Goal: Complete application form: Complete application form

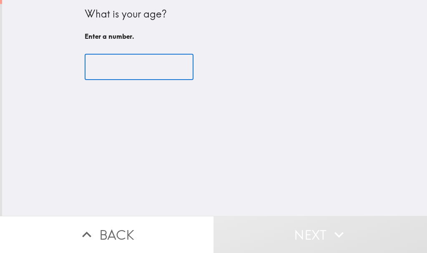
click at [128, 70] on input "number" at bounding box center [139, 67] width 109 height 26
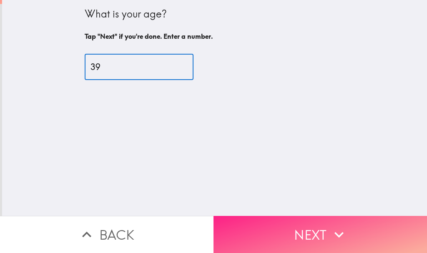
type input "39"
click at [312, 225] on button "Next" at bounding box center [319, 234] width 213 height 37
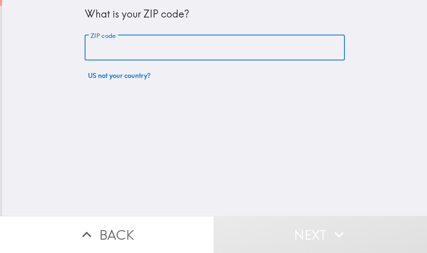
click at [128, 47] on input "ZIP code" at bounding box center [215, 48] width 260 height 26
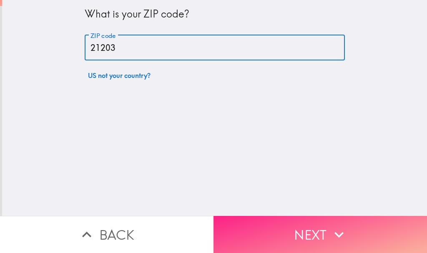
type input "21203"
click at [336, 226] on icon "button" at bounding box center [339, 235] width 18 height 18
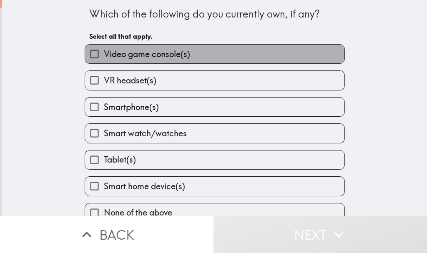
click at [154, 51] on span "Video game console(s)" at bounding box center [147, 54] width 86 height 12
click at [104, 51] on input "Video game console(s)" at bounding box center [94, 54] width 19 height 19
checkbox input "true"
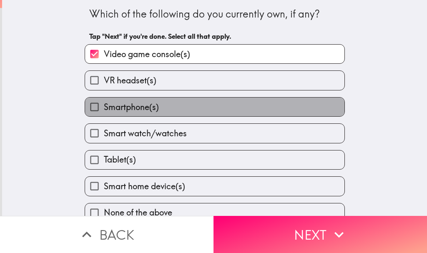
click at [143, 103] on span "Smartphone(s)" at bounding box center [131, 107] width 55 height 12
click at [104, 103] on input "Smartphone(s)" at bounding box center [94, 107] width 19 height 19
checkbox input "true"
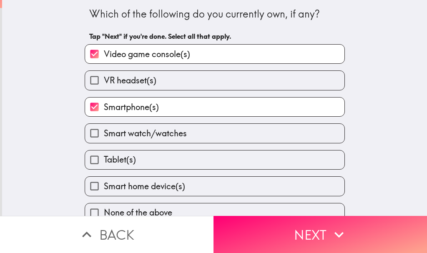
click at [177, 159] on label "Tablet(s)" at bounding box center [214, 159] width 259 height 19
click at [104, 159] on input "Tablet(s)" at bounding box center [94, 159] width 19 height 19
checkbox input "true"
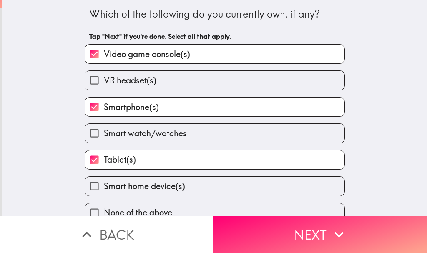
scroll to position [13, 0]
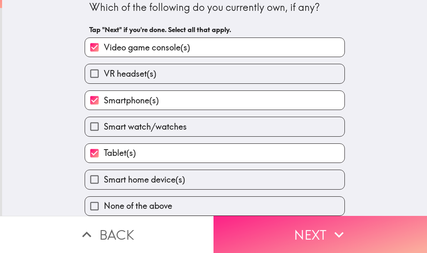
click at [288, 223] on button "Next" at bounding box center [319, 234] width 213 height 37
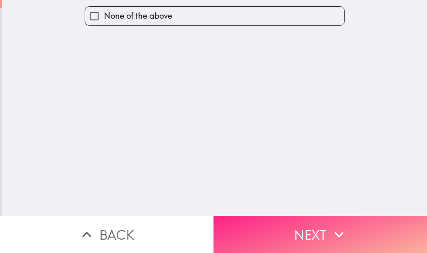
scroll to position [0, 0]
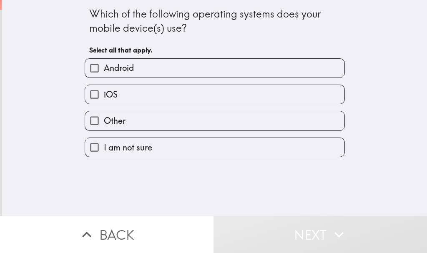
click at [172, 70] on label "Android" at bounding box center [214, 68] width 259 height 19
click at [104, 70] on input "Android" at bounding box center [94, 68] width 19 height 19
checkbox input "true"
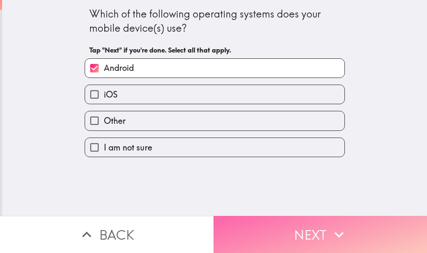
click at [313, 232] on button "Next" at bounding box center [319, 234] width 213 height 37
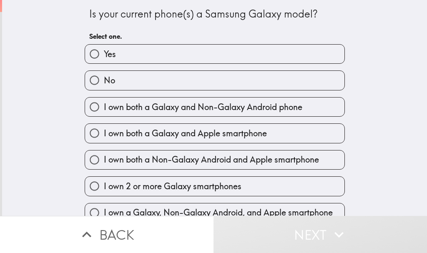
drag, startPoint x: 125, startPoint y: 52, endPoint x: 132, endPoint y: 55, distance: 7.3
click at [126, 52] on label "Yes" at bounding box center [214, 54] width 259 height 19
click at [104, 52] on input "Yes" at bounding box center [94, 54] width 19 height 19
radio input "true"
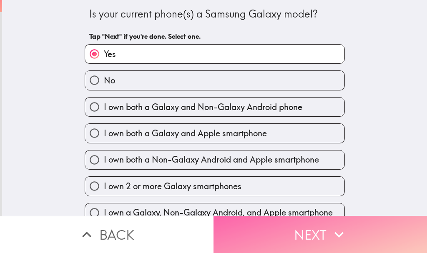
click at [307, 235] on button "Next" at bounding box center [319, 234] width 213 height 37
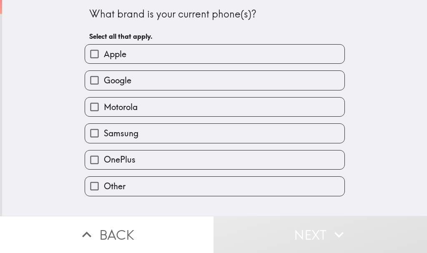
click at [162, 81] on label "Google" at bounding box center [214, 80] width 259 height 19
click at [104, 81] on input "Google" at bounding box center [94, 80] width 19 height 19
checkbox input "true"
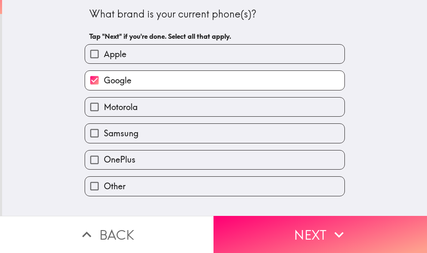
click at [153, 53] on label "Apple" at bounding box center [214, 54] width 259 height 19
click at [104, 53] on input "Apple" at bounding box center [94, 54] width 19 height 19
checkbox input "true"
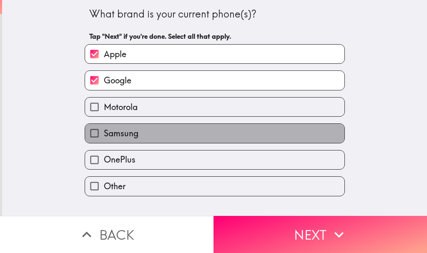
click at [140, 126] on label "Samsung" at bounding box center [214, 133] width 259 height 19
click at [104, 126] on input "Samsung" at bounding box center [94, 133] width 19 height 19
checkbox input "true"
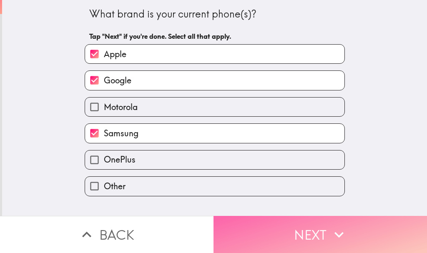
click at [320, 224] on button "Next" at bounding box center [319, 234] width 213 height 37
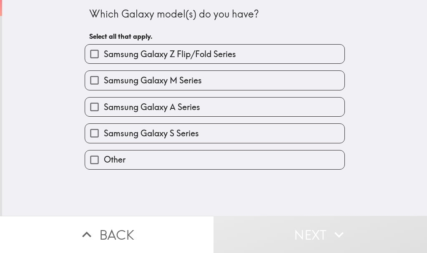
click at [139, 54] on span "Samsung Galaxy Z Flip/Fold Series" at bounding box center [170, 54] width 132 height 12
click at [104, 54] on input "Samsung Galaxy Z Flip/Fold Series" at bounding box center [94, 54] width 19 height 19
checkbox input "true"
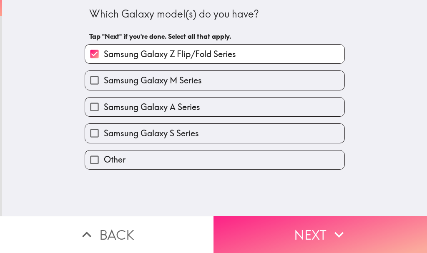
click at [319, 222] on button "Next" at bounding box center [319, 234] width 213 height 37
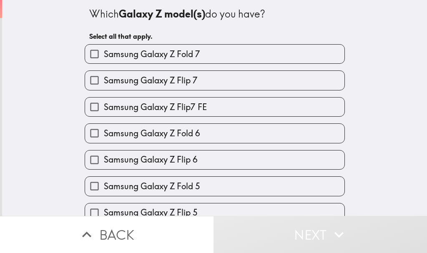
click at [158, 66] on div "Samsung Galaxy Z Flip 7" at bounding box center [211, 77] width 267 height 26
click at [216, 63] on label "Samsung Galaxy Z Fold 7" at bounding box center [214, 54] width 259 height 19
click at [104, 63] on input "Samsung Galaxy Z Fold 7" at bounding box center [94, 54] width 19 height 19
checkbox input "true"
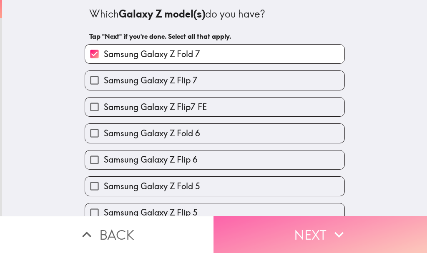
click at [293, 230] on button "Next" at bounding box center [319, 234] width 213 height 37
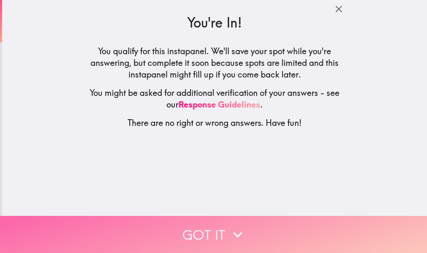
click at [228, 229] on icon "button" at bounding box center [237, 235] width 18 height 18
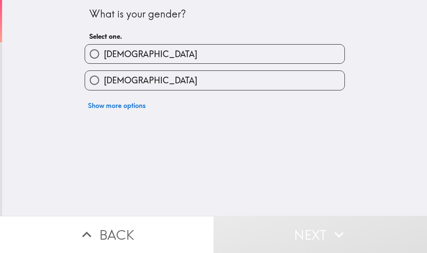
click at [147, 58] on label "[DEMOGRAPHIC_DATA]" at bounding box center [214, 54] width 259 height 19
click at [104, 58] on input "[DEMOGRAPHIC_DATA]" at bounding box center [94, 54] width 19 height 19
radio input "true"
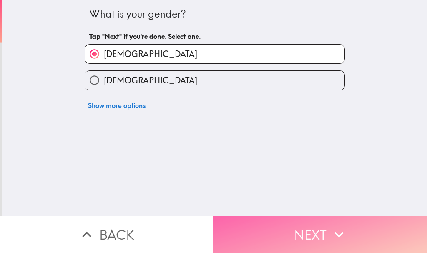
click at [291, 220] on button "Next" at bounding box center [319, 234] width 213 height 37
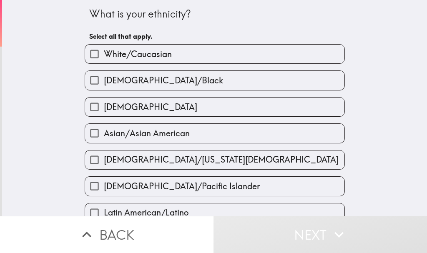
click at [162, 58] on span "White/Caucasian" at bounding box center [138, 54] width 68 height 12
click at [104, 58] on input "White/Caucasian" at bounding box center [94, 54] width 19 height 19
checkbox input "true"
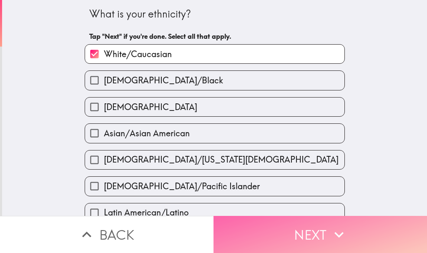
click at [315, 218] on button "Next" at bounding box center [319, 234] width 213 height 37
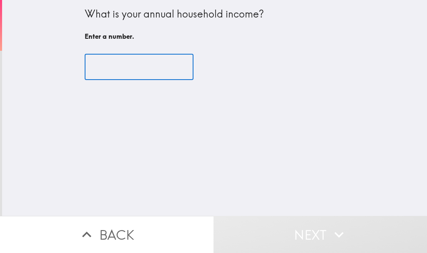
click at [159, 58] on input "number" at bounding box center [139, 67] width 109 height 26
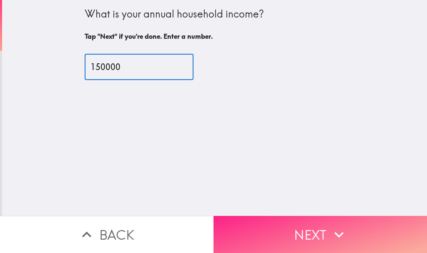
type input "150000"
click at [303, 233] on button "Next" at bounding box center [319, 234] width 213 height 37
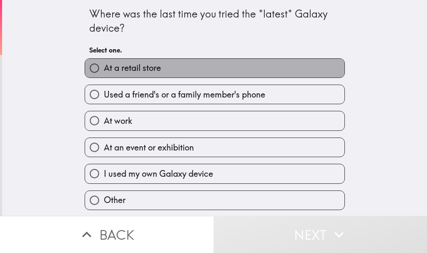
click at [191, 72] on label "At a retail store" at bounding box center [214, 68] width 259 height 19
click at [104, 72] on input "At a retail store" at bounding box center [94, 68] width 19 height 19
radio input "true"
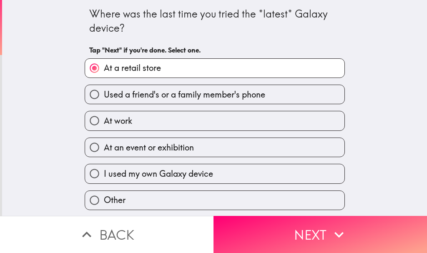
click at [184, 112] on label "At work" at bounding box center [214, 120] width 259 height 19
click at [104, 112] on input "At work" at bounding box center [94, 120] width 19 height 19
radio input "true"
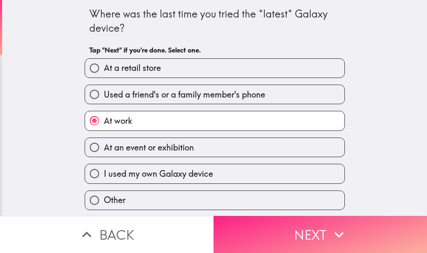
click at [278, 220] on button "Next" at bounding box center [319, 234] width 213 height 37
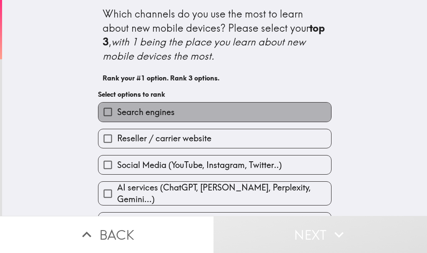
click at [161, 110] on span "Search engines" at bounding box center [146, 112] width 58 height 12
click at [117, 110] on input "Search engines" at bounding box center [107, 112] width 19 height 19
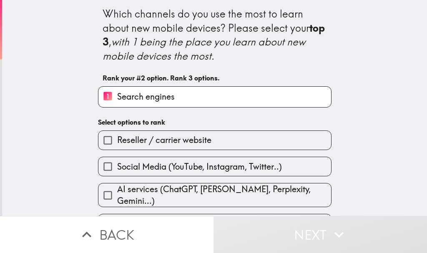
click at [178, 168] on span "Social Media (YouTube, Instagram, Twitter..)" at bounding box center [199, 167] width 165 height 12
click at [117, 168] on input "Social Media (YouTube, Instagram, Twitter..)" at bounding box center [107, 166] width 19 height 19
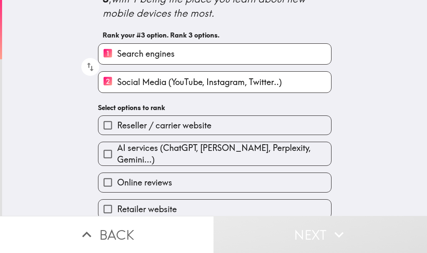
scroll to position [83, 0]
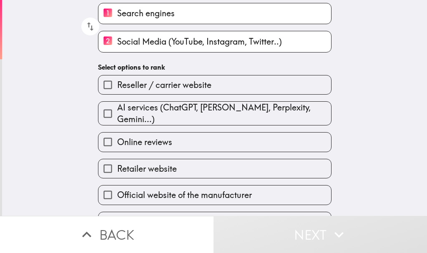
click at [163, 108] on span "AI services (ChatGPT, [PERSON_NAME], Perplexity, Gemini...)" at bounding box center [224, 113] width 214 height 23
click at [117, 108] on input "AI services (ChatGPT, [PERSON_NAME], Perplexity, Gemini...)" at bounding box center [107, 113] width 19 height 19
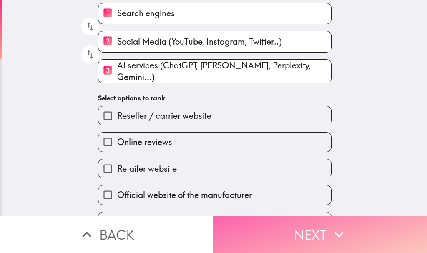
click at [287, 233] on button "Next" at bounding box center [319, 234] width 213 height 37
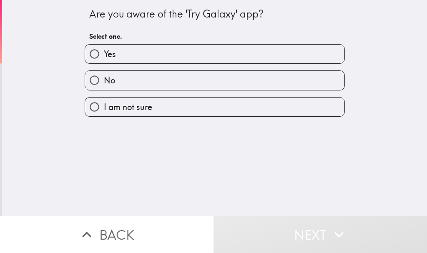
click at [131, 53] on label "Yes" at bounding box center [214, 54] width 259 height 19
click at [104, 53] on input "Yes" at bounding box center [94, 54] width 19 height 19
radio input "true"
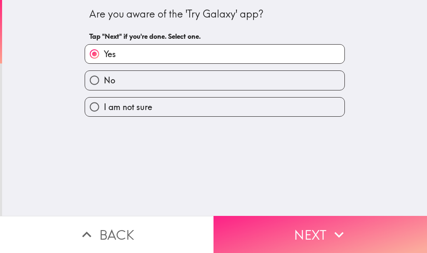
click at [286, 233] on button "Next" at bounding box center [319, 234] width 213 height 37
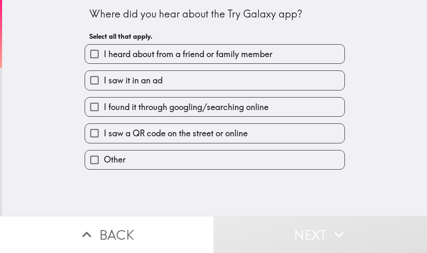
click at [148, 53] on span "I heard about from a friend or family member" at bounding box center [188, 54] width 168 height 12
click at [104, 53] on input "I heard about from a friend or family member" at bounding box center [94, 54] width 19 height 19
checkbox input "true"
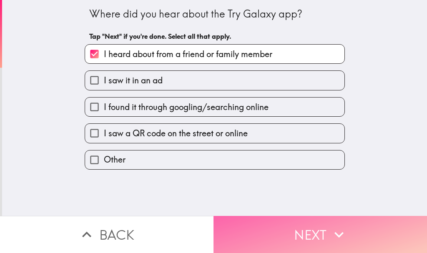
click at [293, 216] on button "Next" at bounding box center [319, 234] width 213 height 37
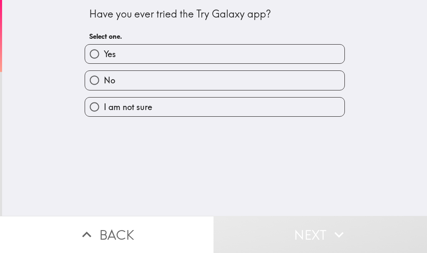
click at [151, 61] on label "Yes" at bounding box center [214, 54] width 259 height 19
click at [104, 61] on input "Yes" at bounding box center [94, 54] width 19 height 19
radio input "true"
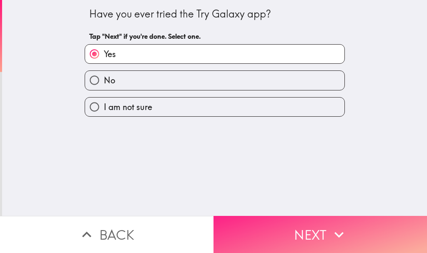
click at [255, 216] on button "Next" at bounding box center [319, 234] width 213 height 37
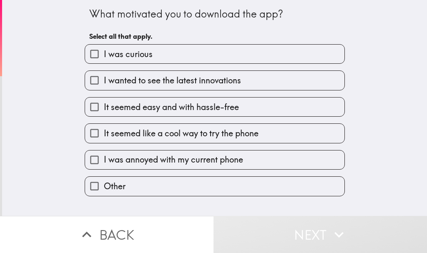
click at [128, 50] on span "I was curious" at bounding box center [128, 54] width 49 height 12
click at [104, 50] on input "I was curious" at bounding box center [94, 54] width 19 height 19
checkbox input "true"
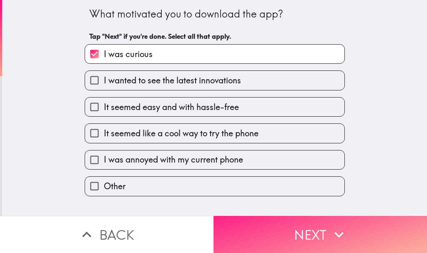
click at [291, 239] on button "Next" at bounding box center [319, 234] width 213 height 37
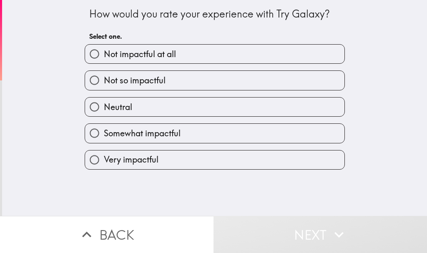
click at [145, 127] on label "Somewhat impactful" at bounding box center [214, 133] width 259 height 19
click at [104, 127] on input "Somewhat impactful" at bounding box center [94, 133] width 19 height 19
radio input "true"
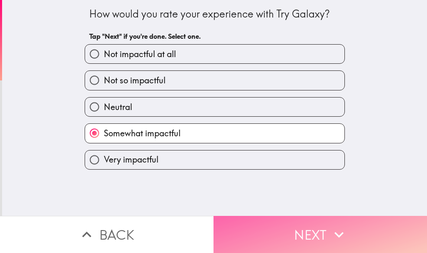
click at [257, 216] on button "Next" at bounding box center [319, 234] width 213 height 37
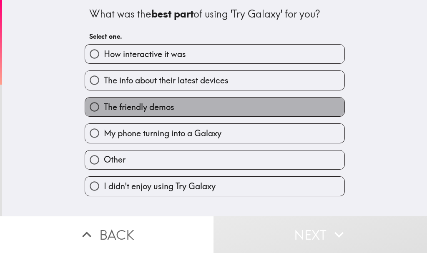
click at [171, 101] on label "The friendly demos" at bounding box center [214, 107] width 259 height 19
click at [104, 101] on input "The friendly demos" at bounding box center [94, 107] width 19 height 19
radio input "true"
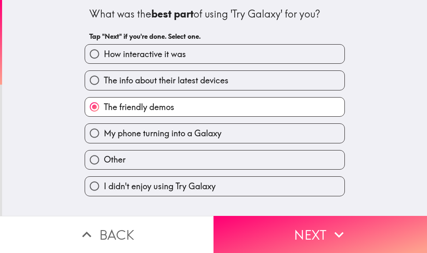
click at [170, 53] on span "How interactive it was" at bounding box center [145, 54] width 82 height 12
click at [104, 53] on input "How interactive it was" at bounding box center [94, 54] width 19 height 19
radio input "true"
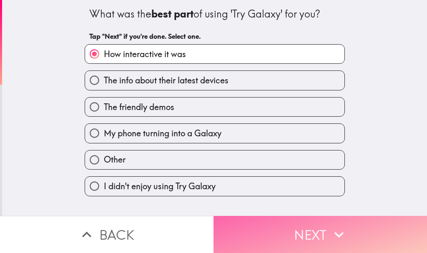
click at [286, 231] on button "Next" at bounding box center [319, 234] width 213 height 37
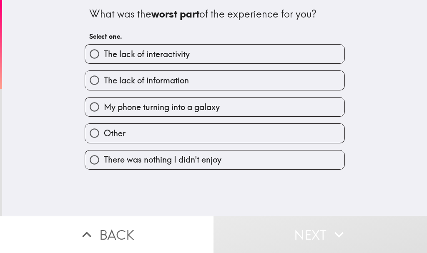
click at [163, 84] on span "The lack of information" at bounding box center [146, 81] width 85 height 12
click at [104, 84] on input "The lack of information" at bounding box center [94, 80] width 19 height 19
radio input "true"
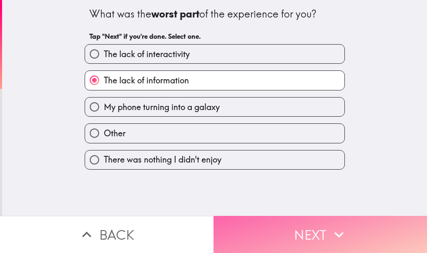
click at [245, 220] on button "Next" at bounding box center [319, 234] width 213 height 37
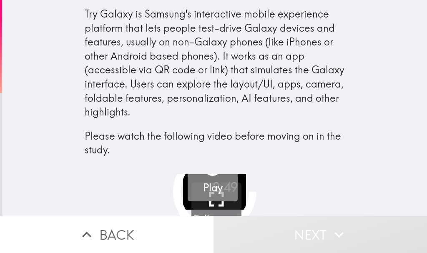
click at [216, 191] on h5 "Play" at bounding box center [213, 188] width 20 height 14
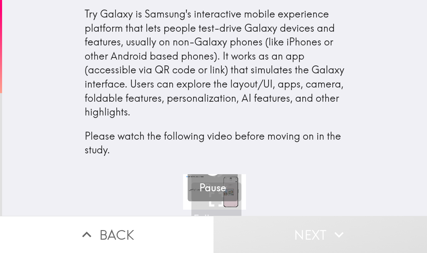
click at [204, 190] on h5 "Pause" at bounding box center [212, 188] width 27 height 14
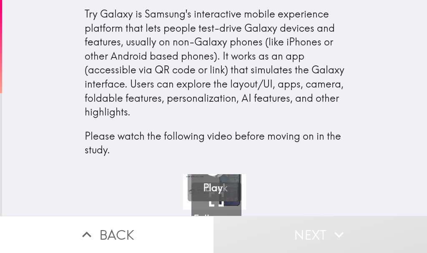
click at [205, 190] on h5 "Play" at bounding box center [213, 188] width 20 height 14
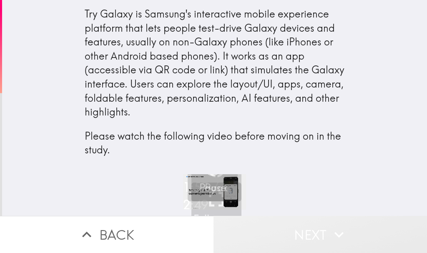
click at [302, 227] on button "Next" at bounding box center [319, 234] width 213 height 37
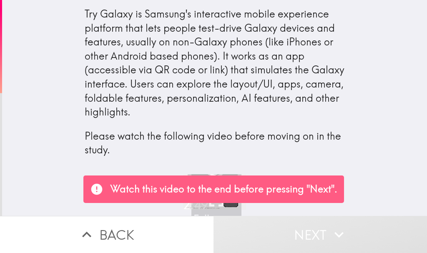
click at [353, 137] on div "Try Galaxy is Samsung's interactive mobile experience platform that lets people…" at bounding box center [214, 87] width 425 height 174
click at [241, 156] on p "Please watch the following video before moving on in the study." at bounding box center [215, 143] width 260 height 28
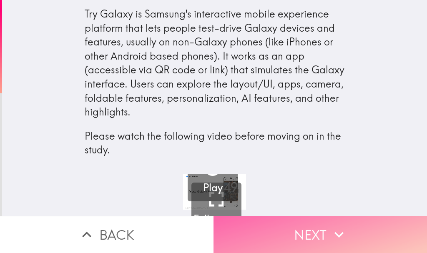
click at [332, 235] on icon "button" at bounding box center [339, 235] width 18 height 18
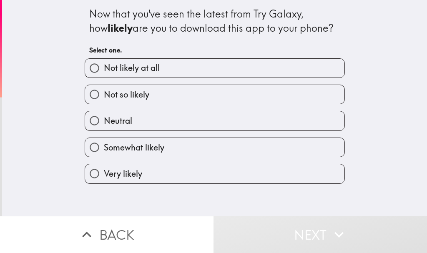
click at [174, 150] on label "Somewhat likely" at bounding box center [214, 147] width 259 height 19
click at [104, 150] on input "Somewhat likely" at bounding box center [94, 147] width 19 height 19
radio input "true"
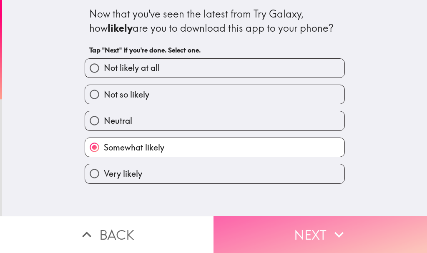
click at [278, 220] on button "Next" at bounding box center [319, 234] width 213 height 37
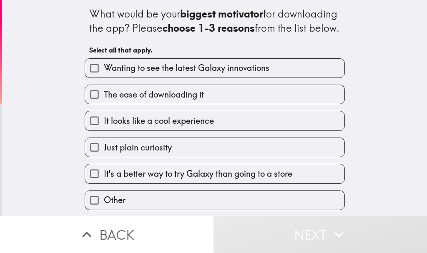
click at [154, 180] on label "It's a better way to try Galaxy than going to a store" at bounding box center [214, 173] width 259 height 19
click at [104, 180] on input "It's a better way to try Galaxy than going to a store" at bounding box center [94, 173] width 19 height 19
checkbox input "true"
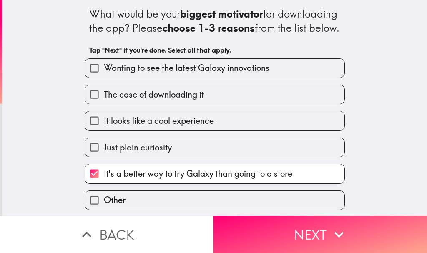
click at [167, 100] on span "The ease of downloading it" at bounding box center [154, 95] width 100 height 12
click at [104, 104] on input "The ease of downloading it" at bounding box center [94, 94] width 19 height 19
checkbox input "true"
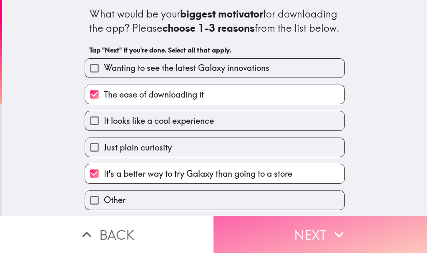
click at [306, 222] on button "Next" at bounding box center [319, 234] width 213 height 37
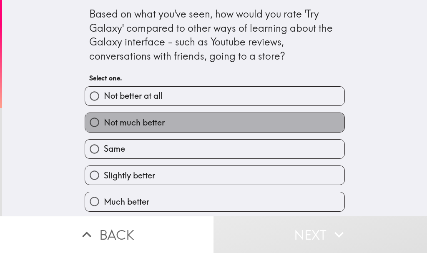
click at [159, 126] on label "Not much better" at bounding box center [214, 122] width 259 height 19
click at [104, 126] on input "Not much better" at bounding box center [94, 122] width 19 height 19
radio input "true"
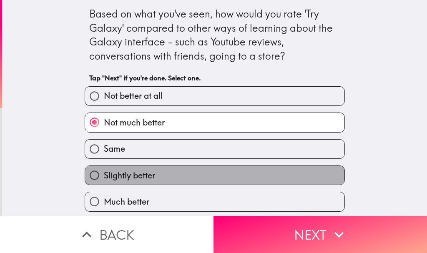
click at [160, 174] on label "Slightly better" at bounding box center [214, 175] width 259 height 19
click at [104, 174] on input "Slightly better" at bounding box center [94, 175] width 19 height 19
radio input "true"
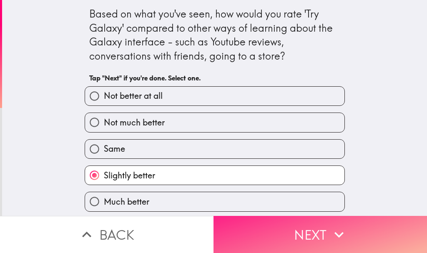
scroll to position [2, 0]
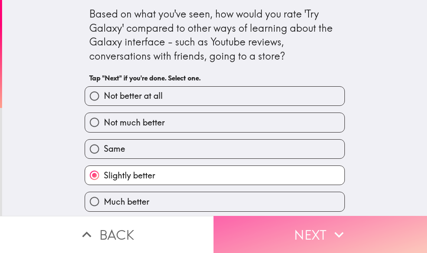
click at [296, 216] on button "Next" at bounding box center [319, 234] width 213 height 37
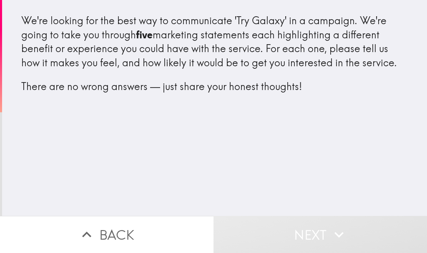
click at [239, 143] on div "We're looking for the best way to communicate 'Try Galaxy' in a campaign. We're…" at bounding box center [214, 108] width 425 height 216
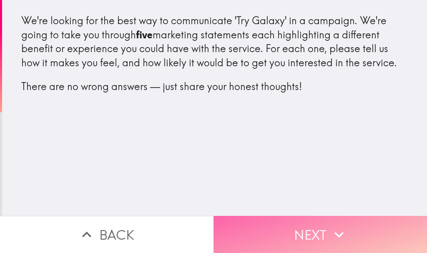
click at [288, 226] on button "Next" at bounding box center [319, 234] width 213 height 37
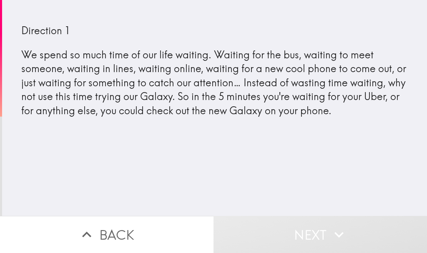
drag, startPoint x: 300, startPoint y: 158, endPoint x: 294, endPoint y: 157, distance: 5.9
click at [298, 157] on div "Direction 1 We spend so much time of our life waiting. Waiting for the bus, wai…" at bounding box center [214, 108] width 425 height 216
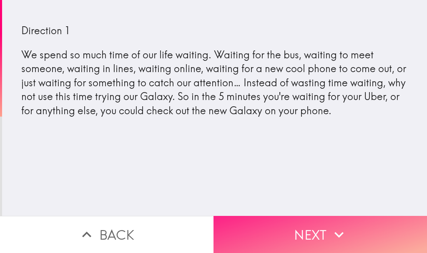
click at [293, 218] on button "Next" at bounding box center [319, 234] width 213 height 37
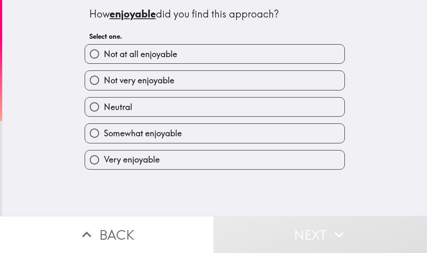
click at [148, 139] on span "Somewhat enjoyable" at bounding box center [143, 134] width 78 height 12
click at [104, 139] on input "Somewhat enjoyable" at bounding box center [94, 133] width 19 height 19
radio input "true"
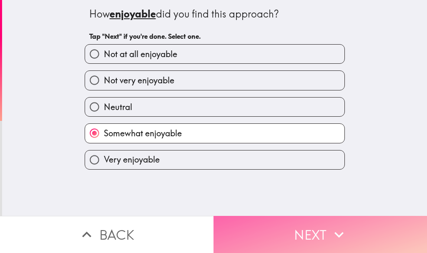
click at [305, 221] on button "Next" at bounding box center [319, 234] width 213 height 37
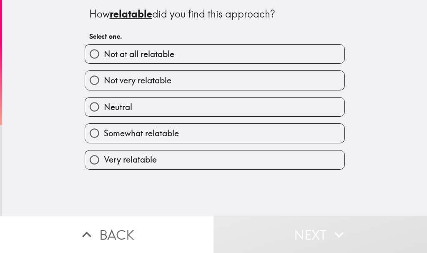
click at [157, 157] on label "Very relatable" at bounding box center [214, 159] width 259 height 19
click at [104, 157] on input "Very relatable" at bounding box center [94, 159] width 19 height 19
radio input "true"
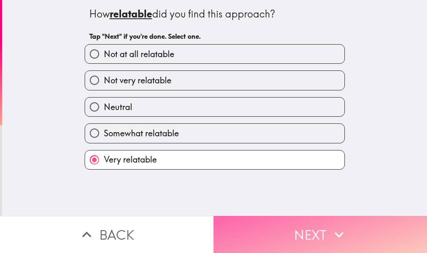
click at [315, 221] on button "Next" at bounding box center [319, 234] width 213 height 37
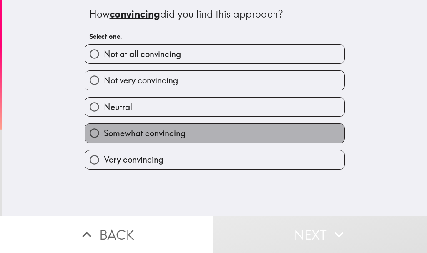
click at [159, 137] on span "Somewhat convincing" at bounding box center [145, 134] width 82 height 12
click at [104, 137] on input "Somewhat convincing" at bounding box center [94, 133] width 19 height 19
radio input "true"
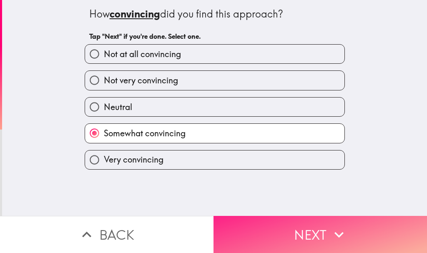
click at [283, 228] on button "Next" at bounding box center [319, 234] width 213 height 37
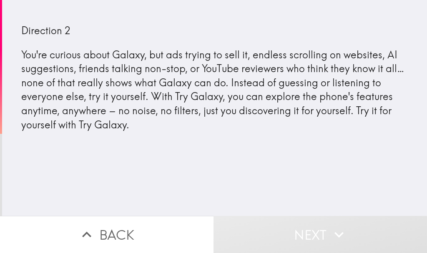
drag, startPoint x: 286, startPoint y: 193, endPoint x: 228, endPoint y: 228, distance: 67.9
click at [286, 192] on div "Direction 2 You're curious about Galaxy, but ads trying to sell it, endless scr…" at bounding box center [214, 108] width 425 height 216
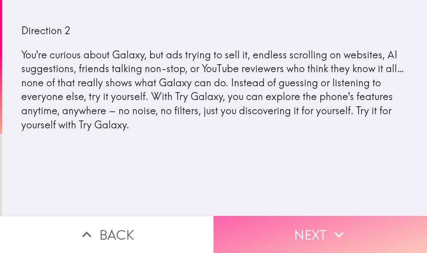
click at [246, 220] on button "Next" at bounding box center [319, 234] width 213 height 37
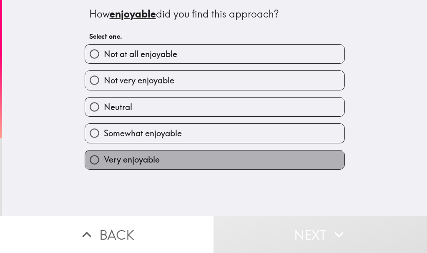
click at [166, 155] on label "Very enjoyable" at bounding box center [214, 159] width 259 height 19
click at [104, 155] on input "Very enjoyable" at bounding box center [94, 159] width 19 height 19
radio input "true"
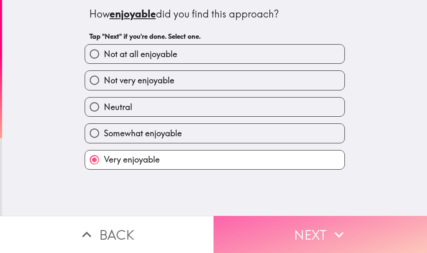
drag, startPoint x: 309, startPoint y: 231, endPoint x: 301, endPoint y: 227, distance: 9.9
click at [308, 231] on button "Next" at bounding box center [319, 234] width 213 height 37
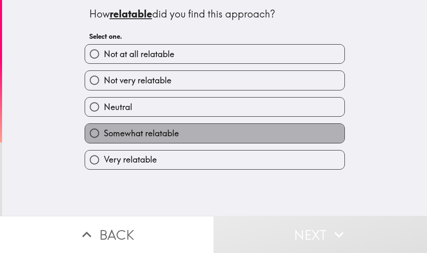
click at [182, 138] on label "Somewhat relatable" at bounding box center [214, 133] width 259 height 19
click at [104, 138] on input "Somewhat relatable" at bounding box center [94, 133] width 19 height 19
radio input "true"
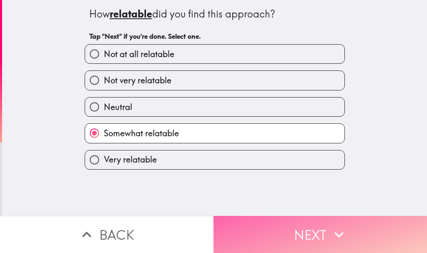
click at [237, 218] on button "Next" at bounding box center [319, 234] width 213 height 37
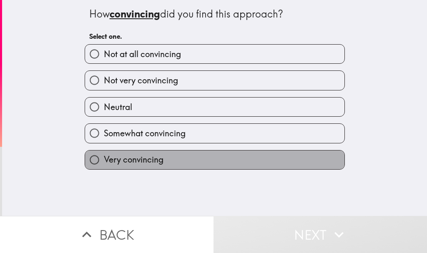
click at [191, 160] on label "Very convincing" at bounding box center [214, 159] width 259 height 19
click at [104, 160] on input "Very convincing" at bounding box center [94, 159] width 19 height 19
radio input "true"
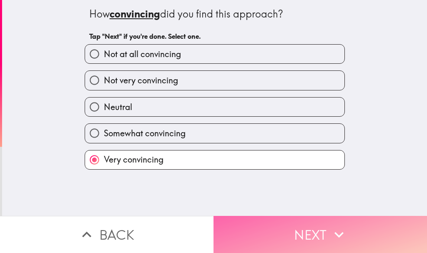
click at [254, 238] on button "Next" at bounding box center [319, 234] width 213 height 37
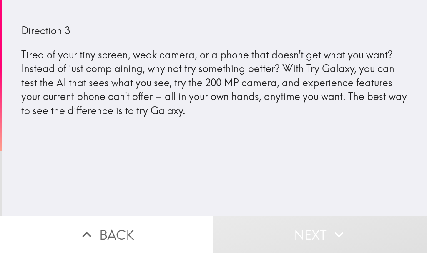
click at [236, 177] on div "Direction 3 Tired of your tiny screen, weak camera, or a phone that doesn't get…" at bounding box center [214, 108] width 425 height 216
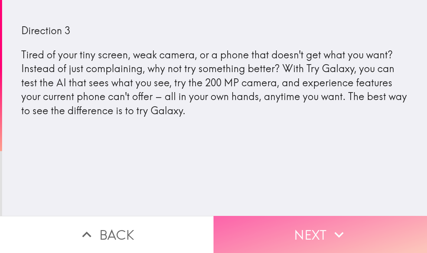
click at [275, 221] on button "Next" at bounding box center [319, 234] width 213 height 37
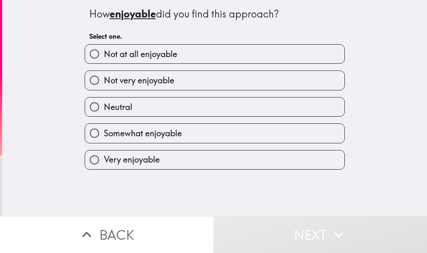
click at [168, 152] on label "Very enjoyable" at bounding box center [214, 159] width 259 height 19
click at [104, 152] on input "Very enjoyable" at bounding box center [94, 159] width 19 height 19
radio input "true"
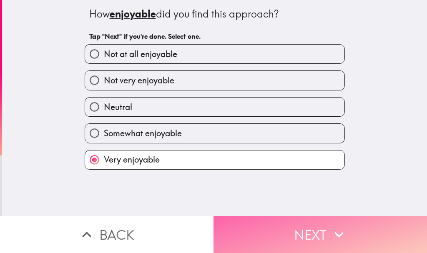
click at [283, 227] on button "Next" at bounding box center [319, 234] width 213 height 37
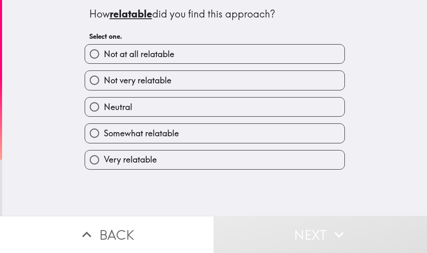
click at [180, 110] on label "Neutral" at bounding box center [214, 107] width 259 height 19
click at [104, 110] on input "Neutral" at bounding box center [94, 107] width 19 height 19
radio input "true"
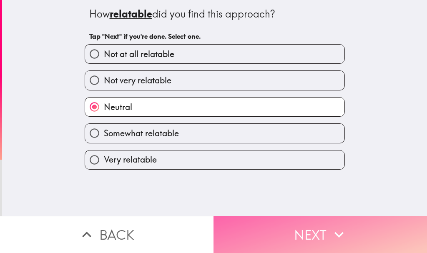
click at [278, 229] on button "Next" at bounding box center [319, 234] width 213 height 37
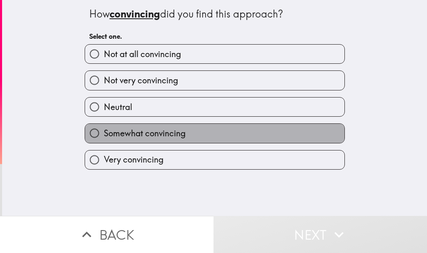
click at [179, 137] on span "Somewhat convincing" at bounding box center [145, 134] width 82 height 12
click at [104, 137] on input "Somewhat convincing" at bounding box center [94, 133] width 19 height 19
radio input "true"
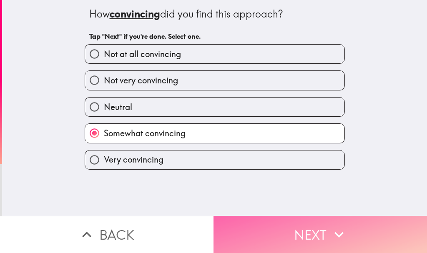
drag, startPoint x: 296, startPoint y: 226, endPoint x: 286, endPoint y: 217, distance: 13.3
click at [295, 226] on button "Next" at bounding box center [319, 234] width 213 height 37
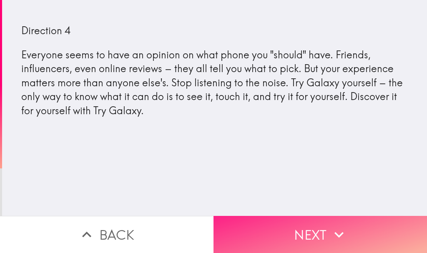
click at [285, 231] on button "Next" at bounding box center [319, 234] width 213 height 37
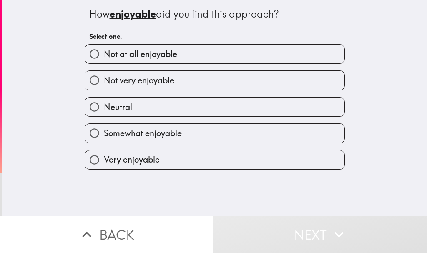
click at [170, 143] on div "Very enjoyable" at bounding box center [211, 156] width 267 height 26
click at [211, 123] on div "Somewhat enjoyable" at bounding box center [211, 130] width 267 height 26
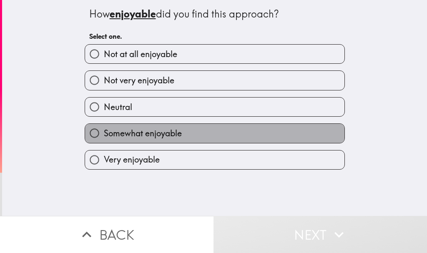
click at [212, 133] on label "Somewhat enjoyable" at bounding box center [214, 133] width 259 height 19
click at [104, 133] on input "Somewhat enjoyable" at bounding box center [94, 133] width 19 height 19
radio input "true"
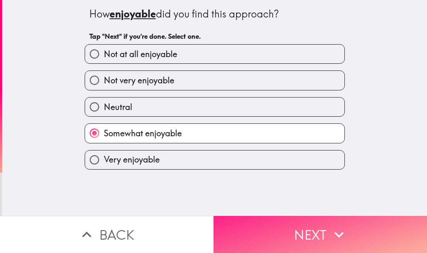
click at [270, 235] on button "Next" at bounding box center [319, 234] width 213 height 37
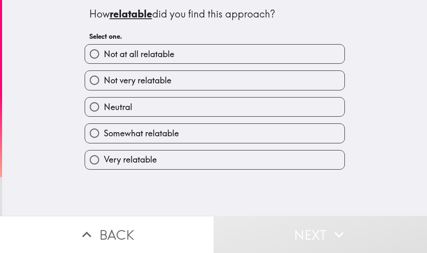
click at [183, 160] on label "Very relatable" at bounding box center [214, 159] width 259 height 19
click at [104, 160] on input "Very relatable" at bounding box center [94, 159] width 19 height 19
radio input "true"
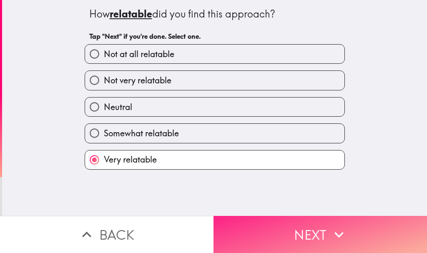
click at [258, 229] on button "Next" at bounding box center [319, 234] width 213 height 37
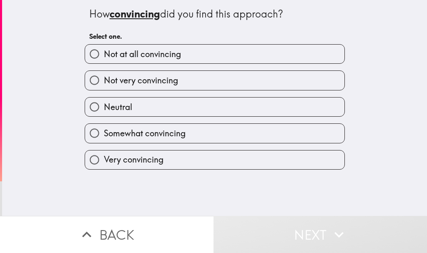
click at [130, 112] on label "Neutral" at bounding box center [214, 107] width 259 height 19
click at [104, 112] on input "Neutral" at bounding box center [94, 107] width 19 height 19
radio input "true"
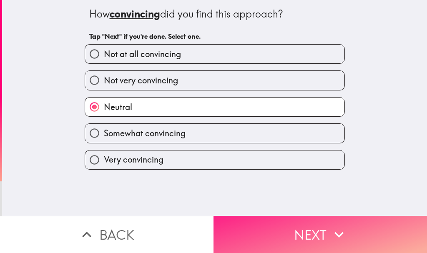
click at [257, 218] on button "Next" at bounding box center [319, 234] width 213 height 37
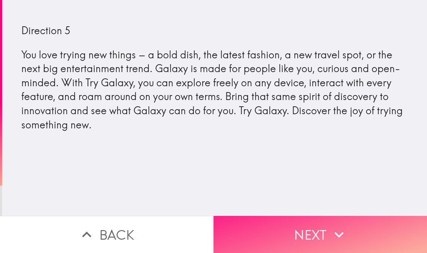
click at [268, 231] on button "Next" at bounding box center [319, 234] width 213 height 37
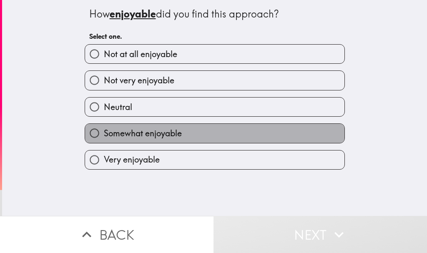
click at [154, 125] on label "Somewhat enjoyable" at bounding box center [214, 133] width 259 height 19
click at [104, 125] on input "Somewhat enjoyable" at bounding box center [94, 133] width 19 height 19
radio input "true"
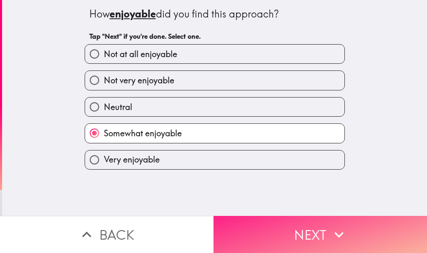
click at [284, 230] on button "Next" at bounding box center [319, 234] width 213 height 37
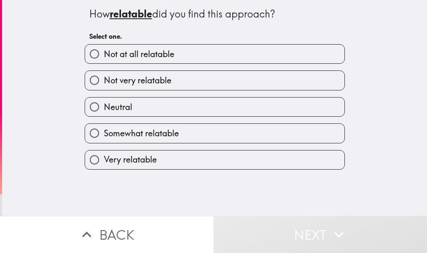
click at [145, 145] on div "Very relatable" at bounding box center [211, 156] width 267 height 26
click at [151, 154] on span "Very relatable" at bounding box center [130, 160] width 53 height 12
click at [104, 154] on input "Very relatable" at bounding box center [94, 159] width 19 height 19
radio input "true"
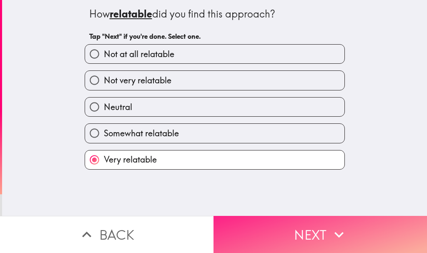
click at [307, 224] on button "Next" at bounding box center [319, 234] width 213 height 37
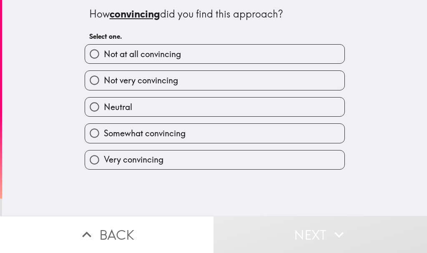
click at [139, 104] on label "Neutral" at bounding box center [214, 107] width 259 height 19
click at [104, 104] on input "Neutral" at bounding box center [94, 107] width 19 height 19
radio input "true"
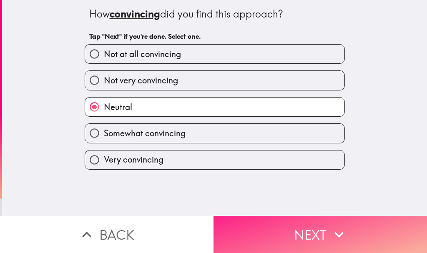
click at [258, 228] on button "Next" at bounding box center [319, 234] width 213 height 37
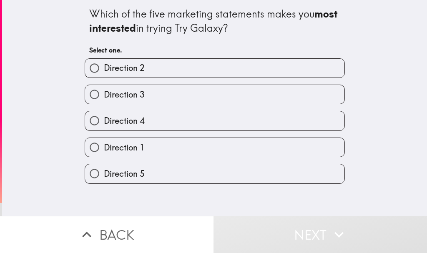
click at [145, 101] on label "Direction 3" at bounding box center [214, 94] width 259 height 19
click at [104, 101] on input "Direction 3" at bounding box center [94, 94] width 19 height 19
radio input "true"
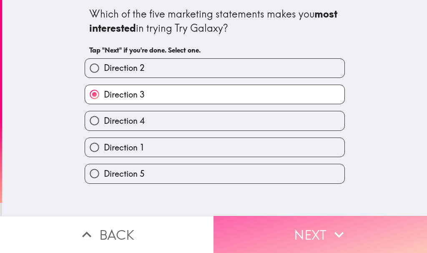
click at [292, 230] on button "Next" at bounding box center [319, 234] width 213 height 37
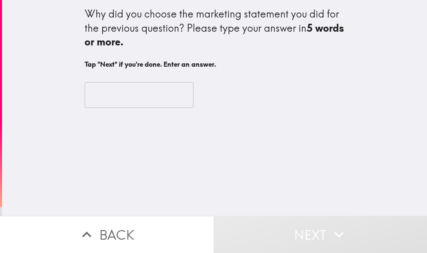
click at [148, 99] on input "text" at bounding box center [139, 95] width 109 height 26
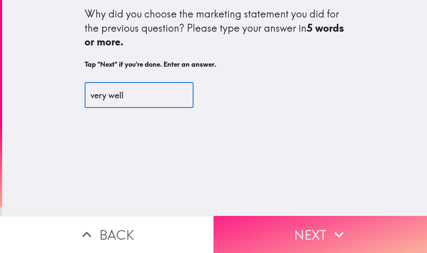
type input "very well"
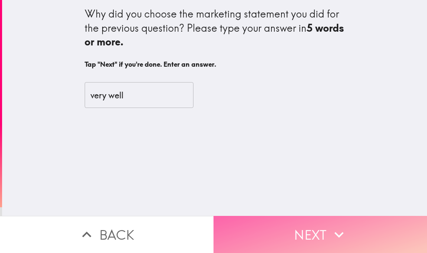
drag, startPoint x: 334, startPoint y: 226, endPoint x: 328, endPoint y: 226, distance: 5.9
click at [333, 226] on icon "button" at bounding box center [339, 235] width 18 height 18
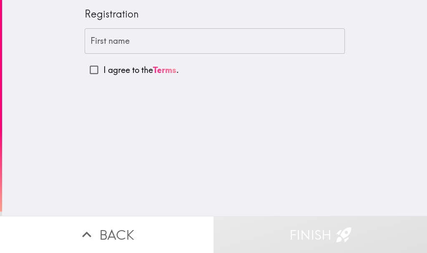
click at [169, 39] on input "First name" at bounding box center [215, 41] width 260 height 26
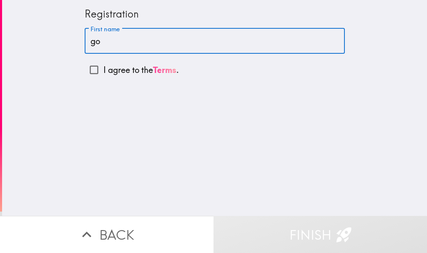
type input "g"
type input "very good"
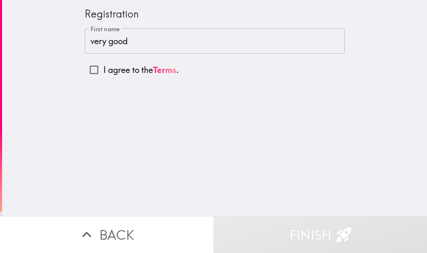
click at [103, 70] on p "I agree to the Terms ." at bounding box center [140, 70] width 75 height 12
click at [100, 70] on input "I agree to the Terms ." at bounding box center [94, 69] width 19 height 19
checkbox input "true"
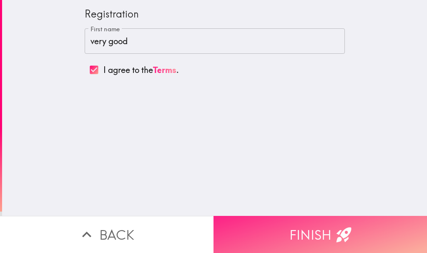
click at [341, 226] on icon "button" at bounding box center [344, 235] width 18 height 18
